Goal: Task Accomplishment & Management: Manage account settings

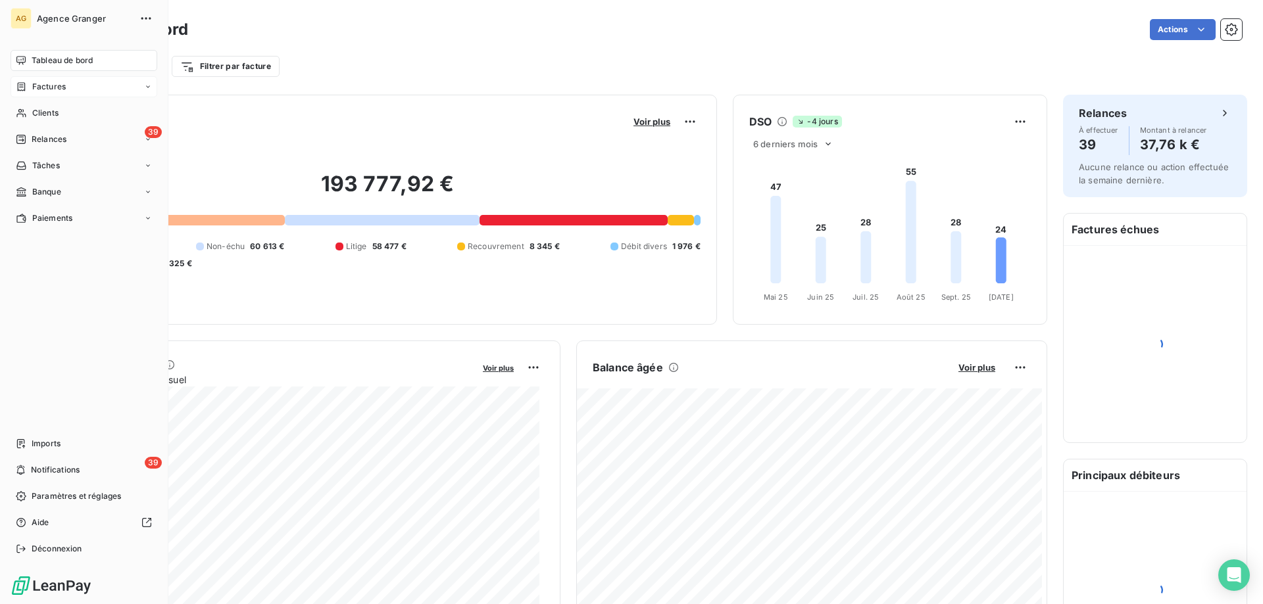
click at [37, 87] on span "Factures" at bounding box center [49, 87] width 34 height 12
click at [43, 188] on span "Clients" at bounding box center [45, 192] width 26 height 12
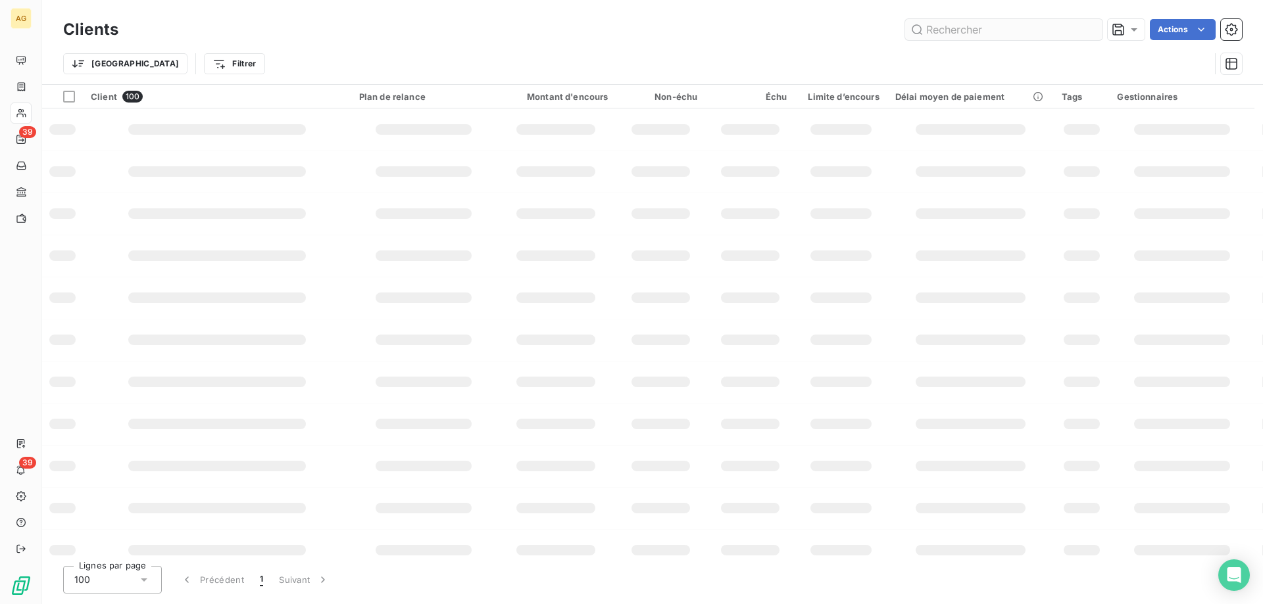
click at [972, 26] on input "text" at bounding box center [1003, 29] width 197 height 21
type input "broth"
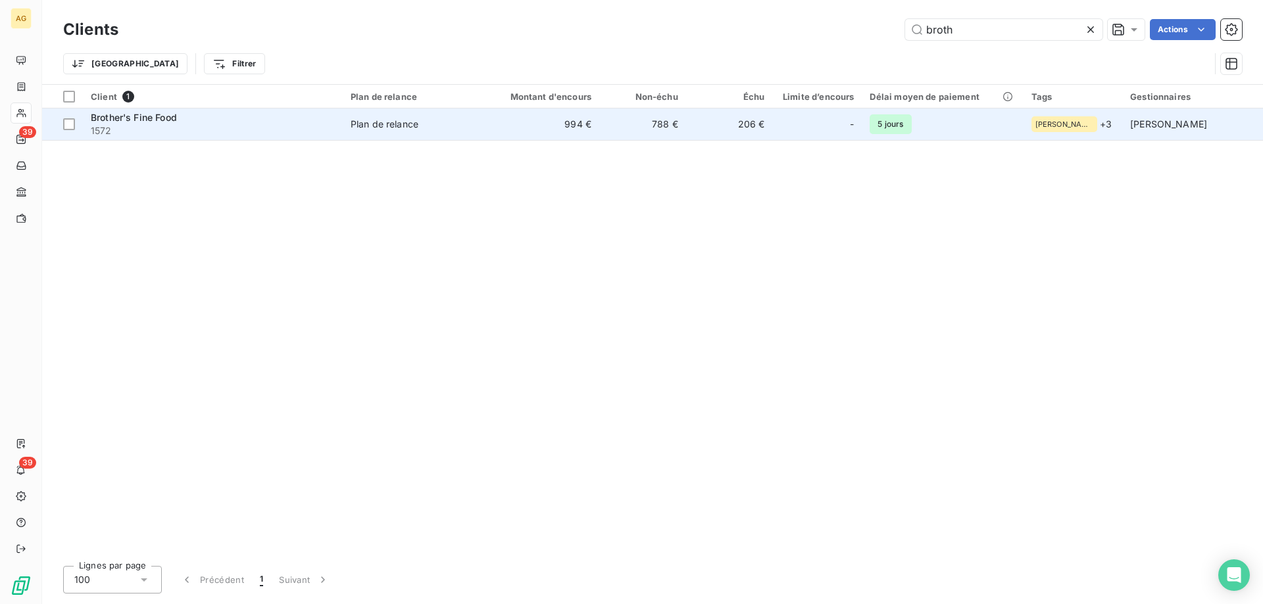
click at [469, 125] on span "Plan de relance" at bounding box center [413, 124] width 125 height 13
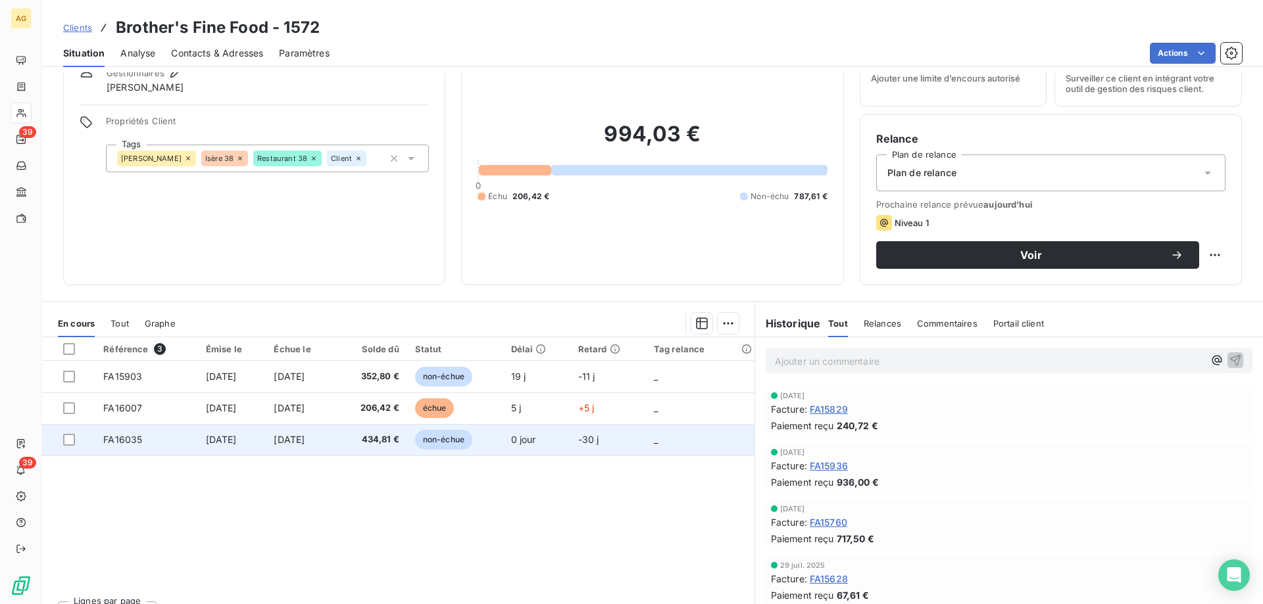
scroll to position [84, 0]
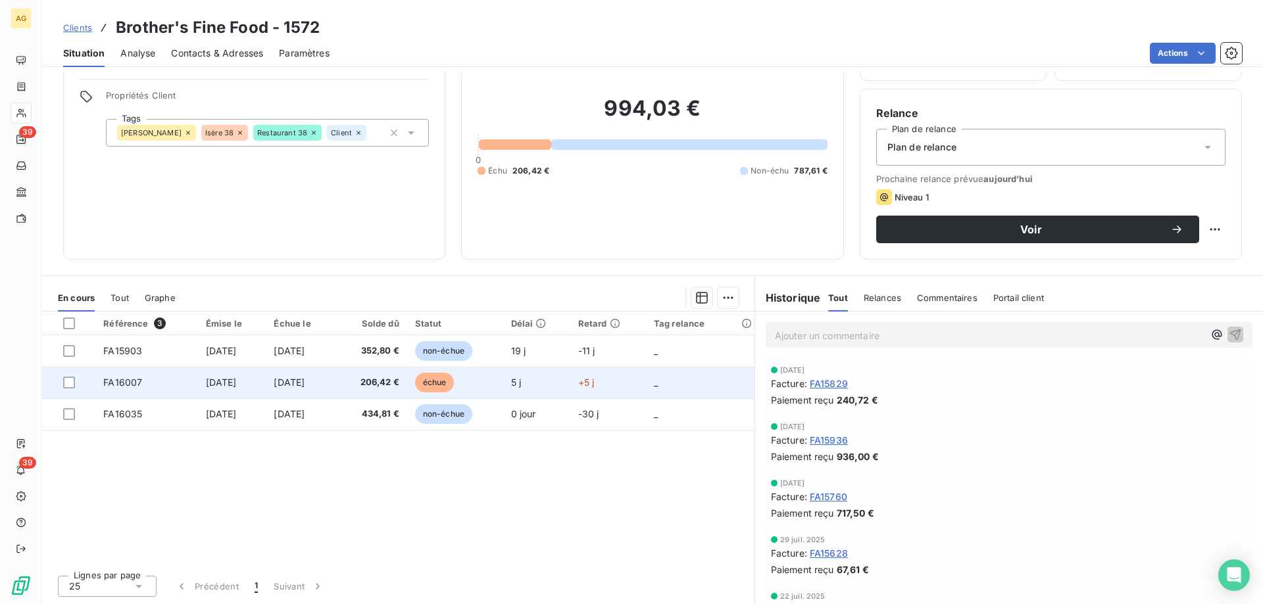
click at [168, 386] on td "FA16007" at bounding box center [146, 383] width 102 height 32
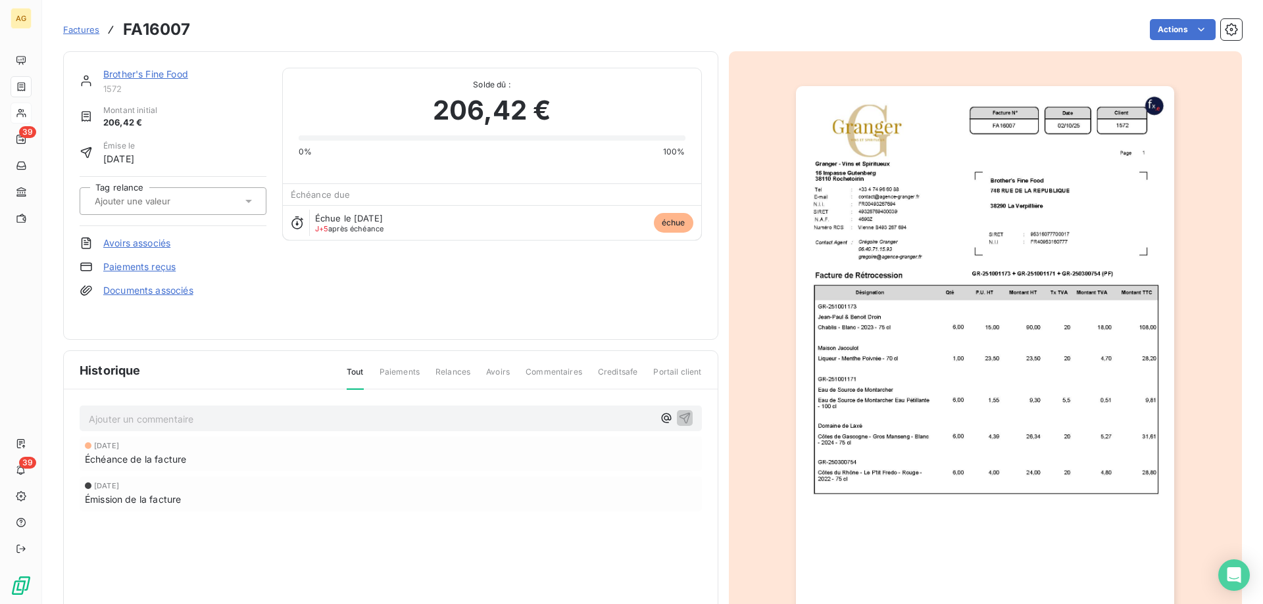
click at [155, 270] on link "Paiements reçus" at bounding box center [139, 266] width 72 height 13
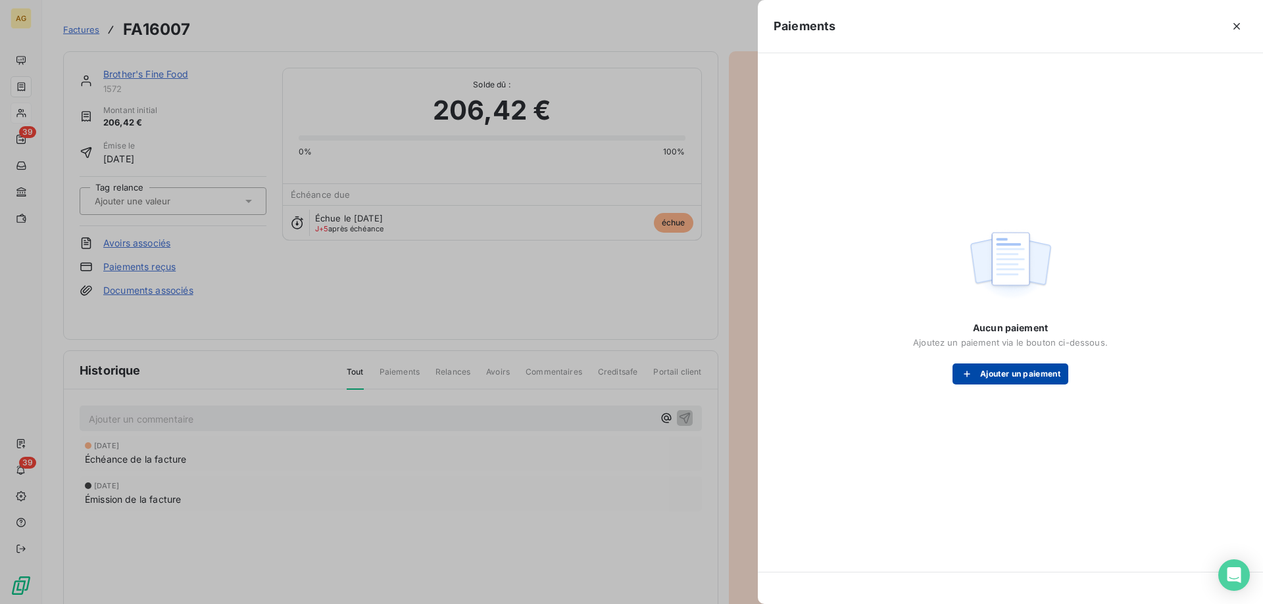
click at [956, 372] on button "Ajouter un paiement" at bounding box center [1010, 374] width 116 height 21
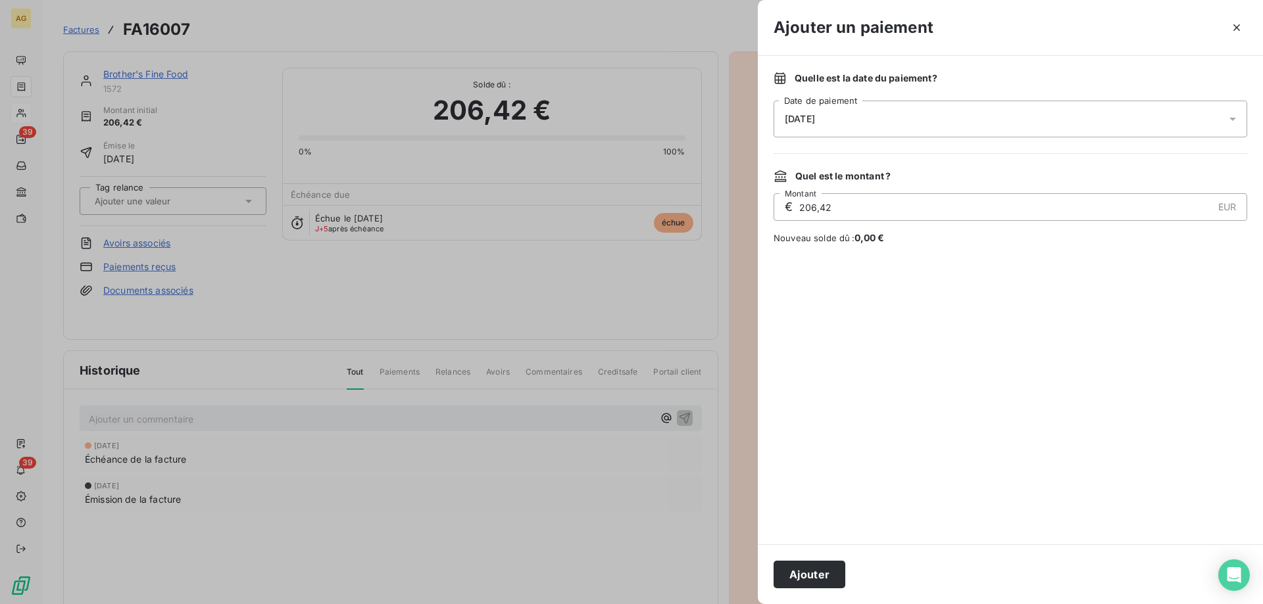
click at [810, 95] on div "Quelle est la date du paiement ? [DATE] Date de paiement" at bounding box center [1010, 105] width 474 height 66
click at [810, 112] on div "[DATE]" at bounding box center [1010, 119] width 474 height 37
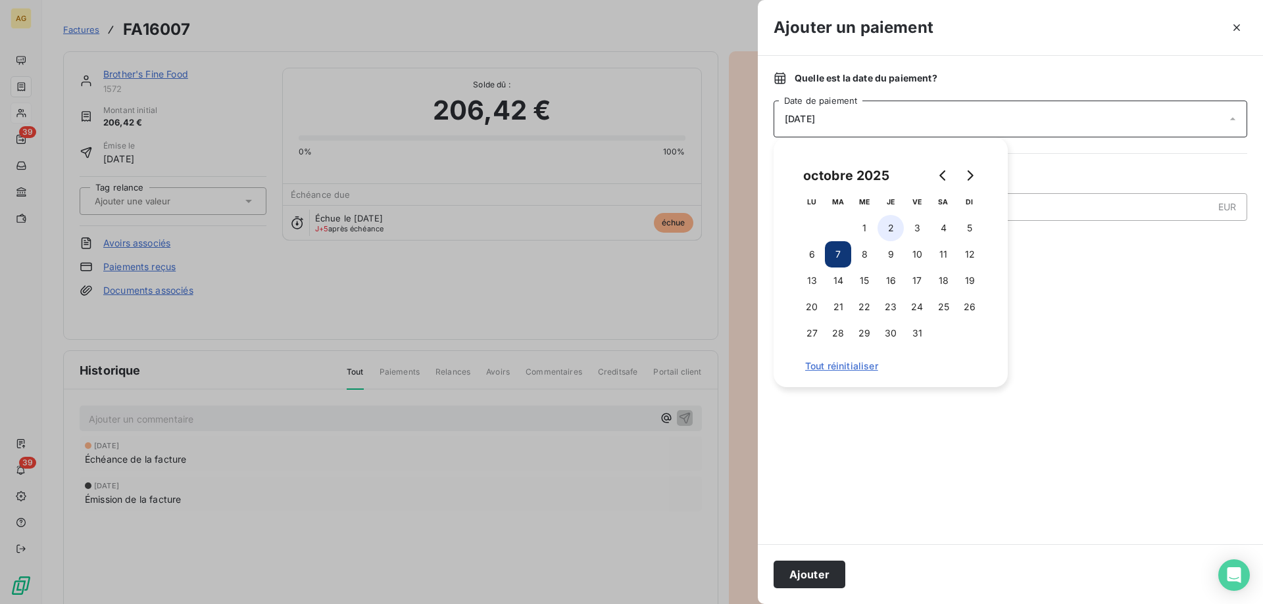
click at [895, 229] on button "2" at bounding box center [890, 228] width 26 height 26
click at [817, 564] on button "Ajouter" at bounding box center [809, 575] width 72 height 28
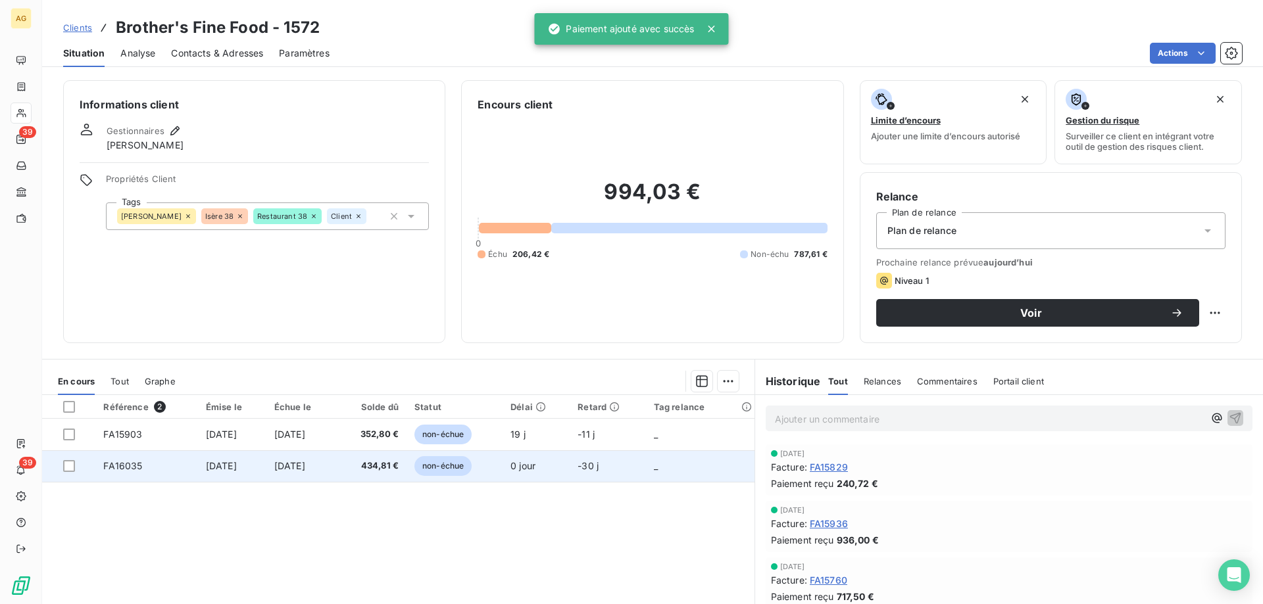
click at [140, 475] on td "FA16035" at bounding box center [146, 466] width 102 height 32
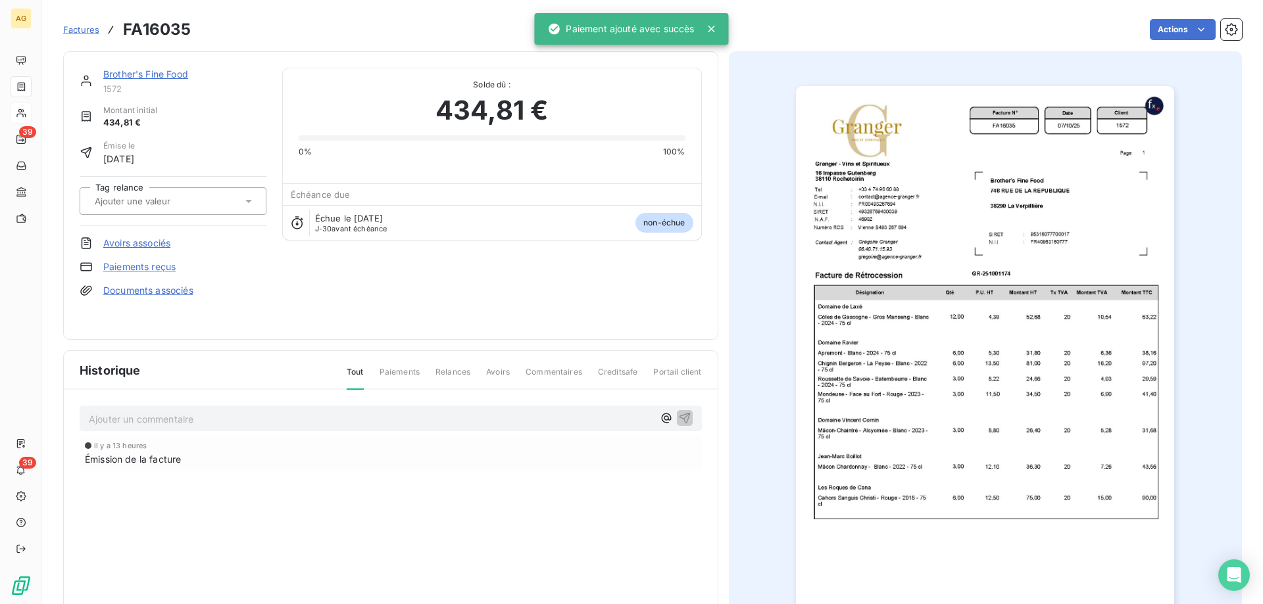
click at [126, 261] on link "Paiements reçus" at bounding box center [139, 266] width 72 height 13
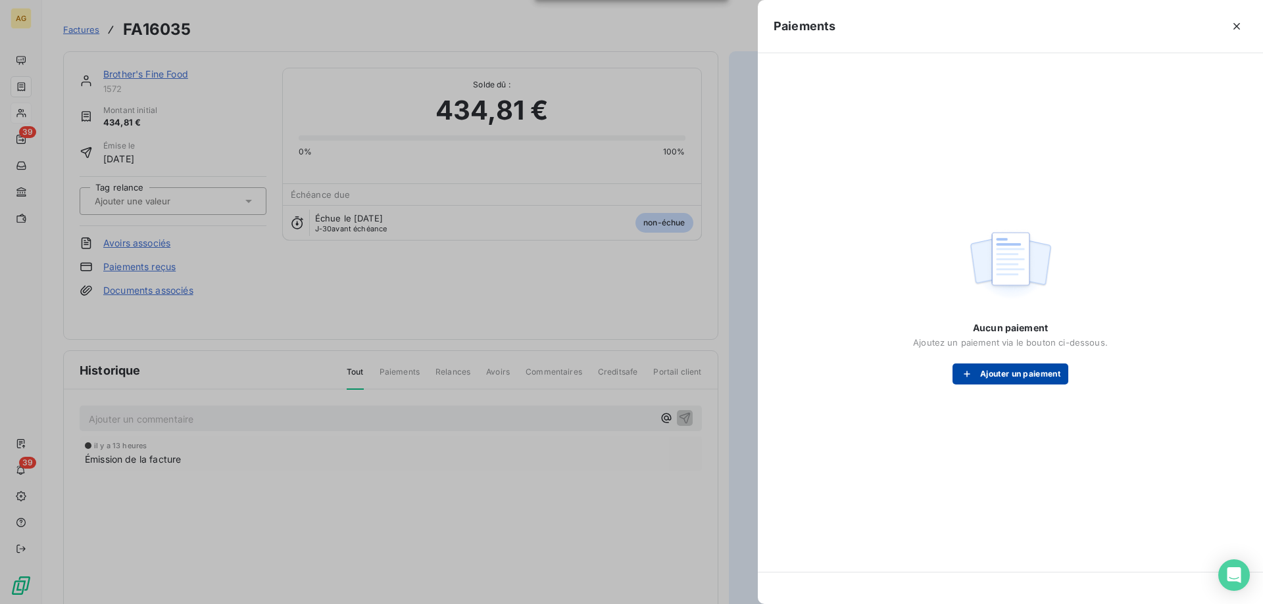
click at [984, 377] on button "Ajouter un paiement" at bounding box center [1010, 374] width 116 height 21
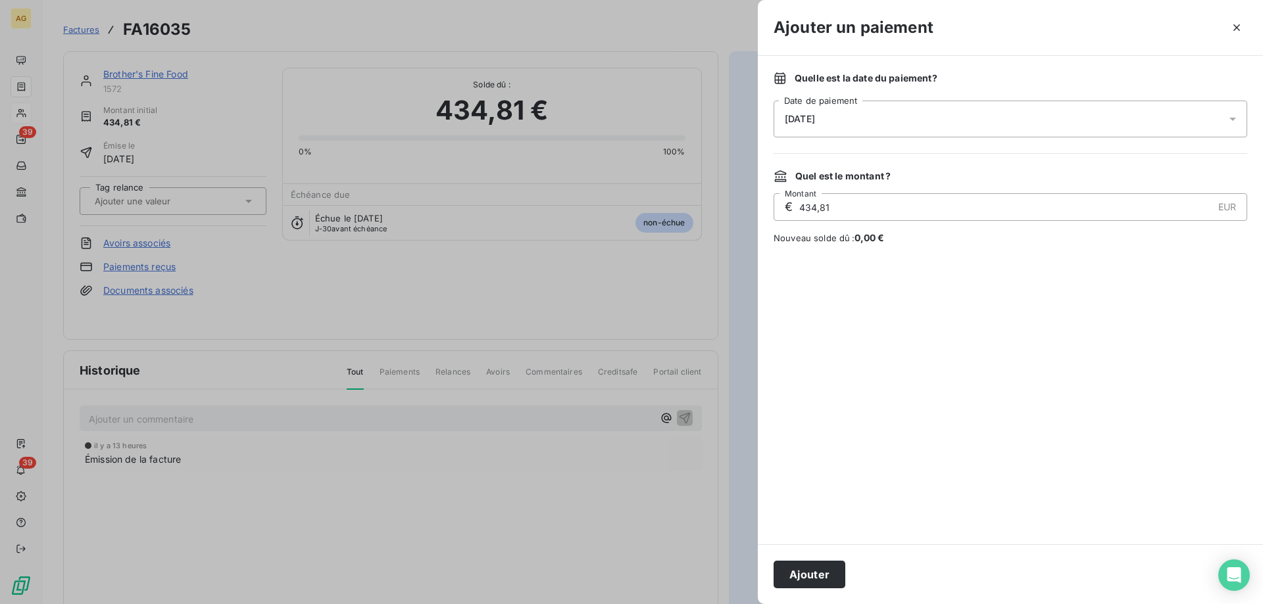
click at [800, 135] on div "[DATE]" at bounding box center [1010, 119] width 474 height 37
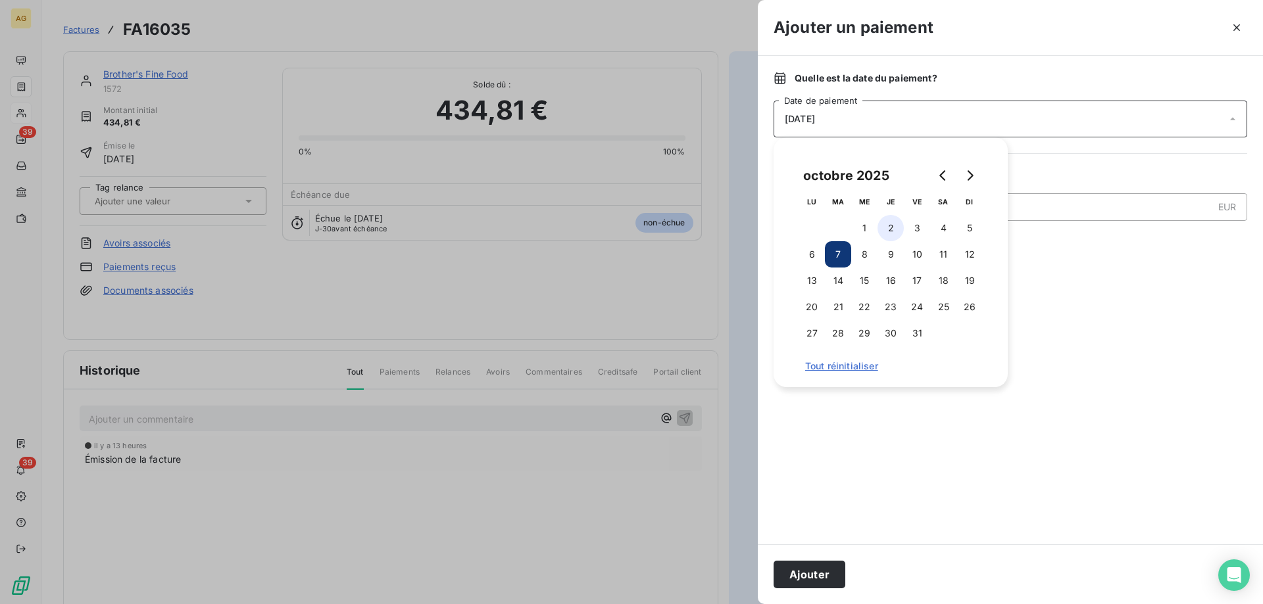
click at [890, 231] on button "2" at bounding box center [890, 228] width 26 height 26
click at [1132, 274] on div at bounding box center [1010, 394] width 474 height 268
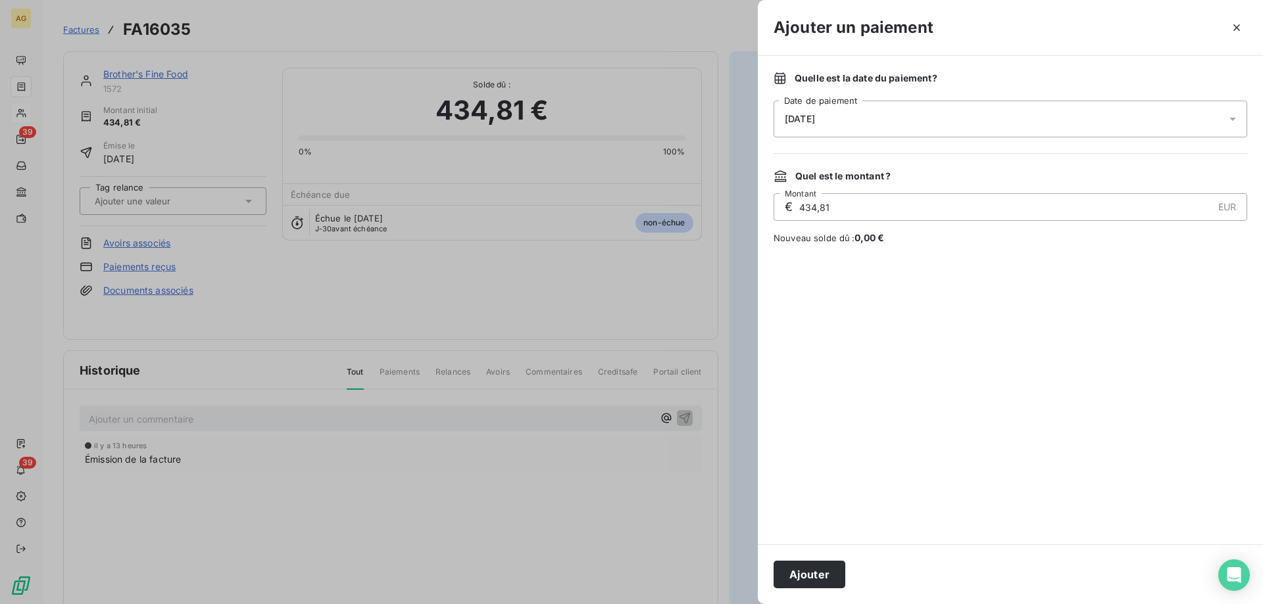
drag, startPoint x: 766, startPoint y: 214, endPoint x: 511, endPoint y: 230, distance: 255.6
click at [537, 604] on div "Ajouter un paiement Quelle est la date du paiement ? [DATE] Date de paiement Qu…" at bounding box center [631, 604] width 1263 height 0
type input "49,04"
click at [802, 564] on button "Ajouter" at bounding box center [809, 575] width 72 height 28
